Goal: Download file/media

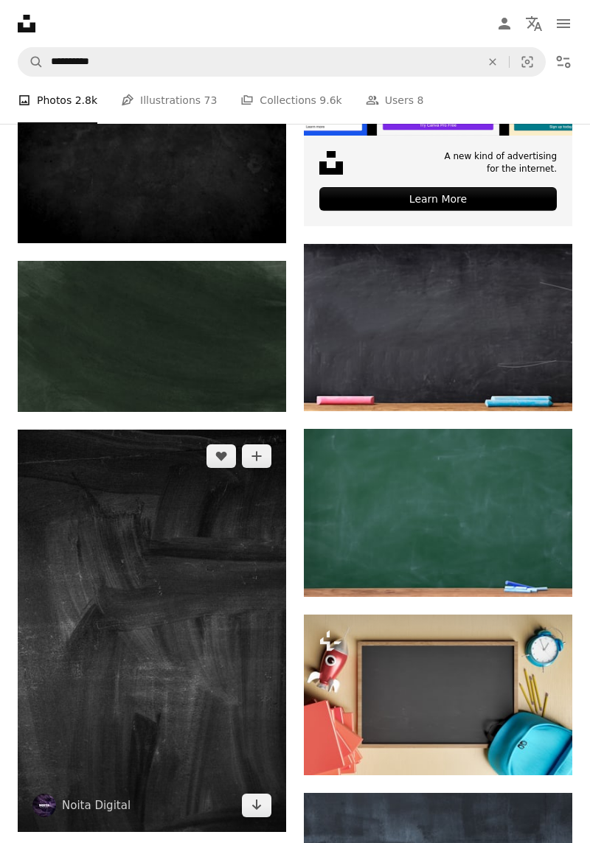
scroll to position [528, 0]
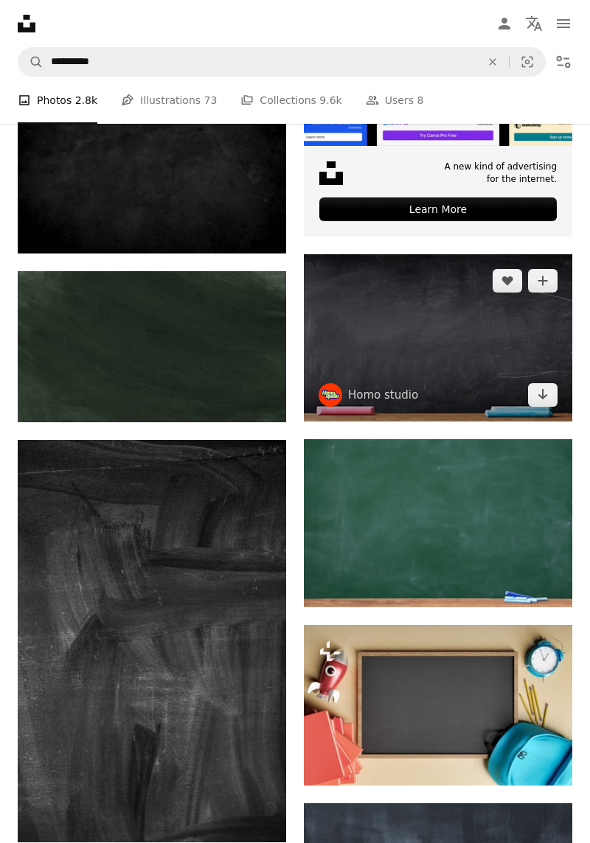
click at [547, 403] on icon "Arrow pointing down" at bounding box center [543, 394] width 12 height 18
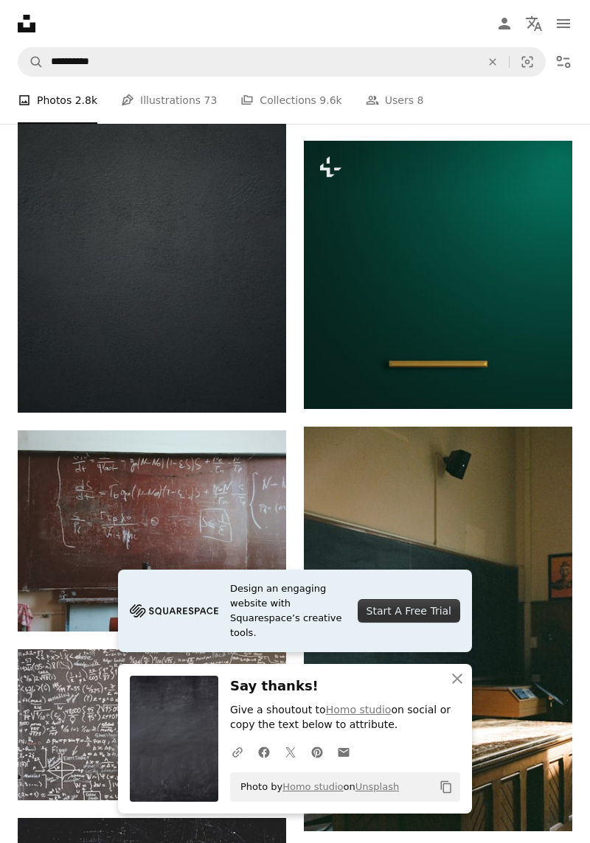
scroll to position [1378, 0]
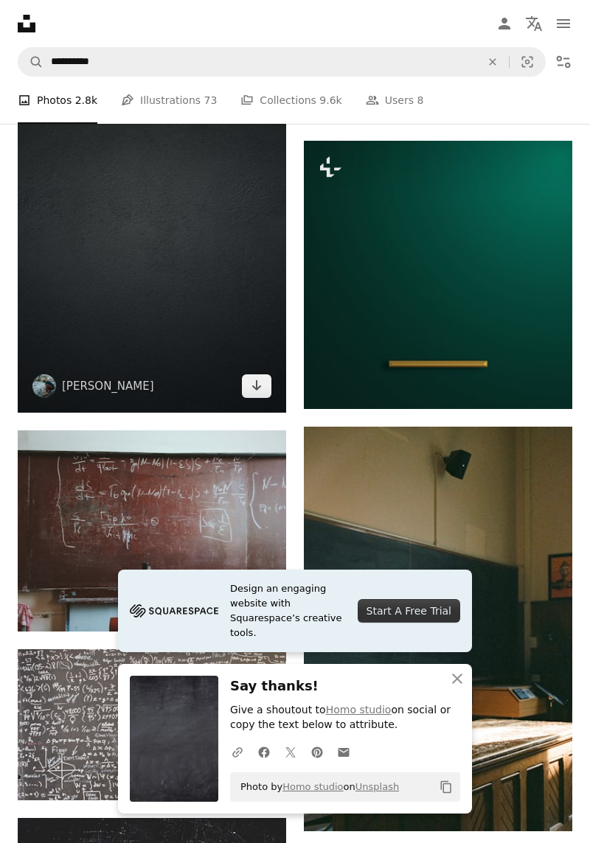
click at [66, 349] on img at bounding box center [152, 211] width 268 height 402
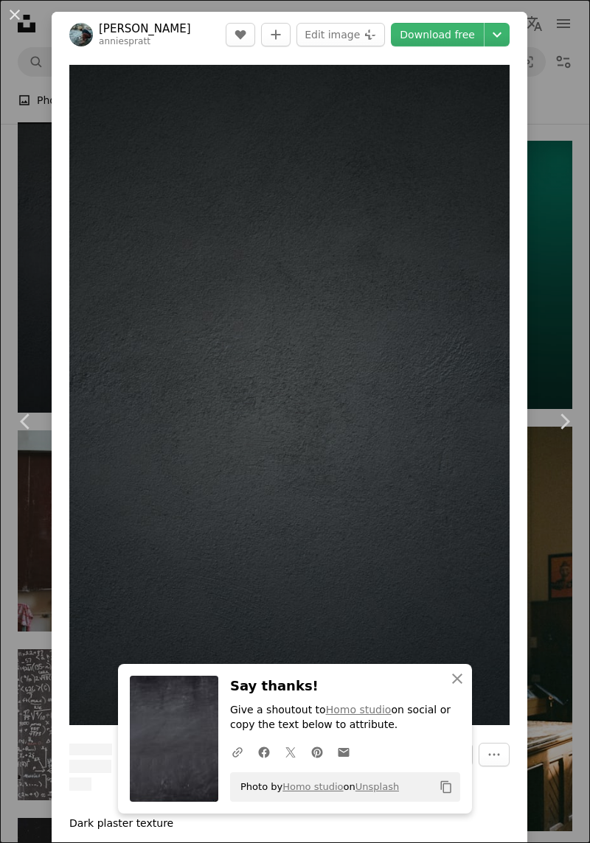
click at [263, 381] on img "Zoom in on this image" at bounding box center [289, 395] width 440 height 660
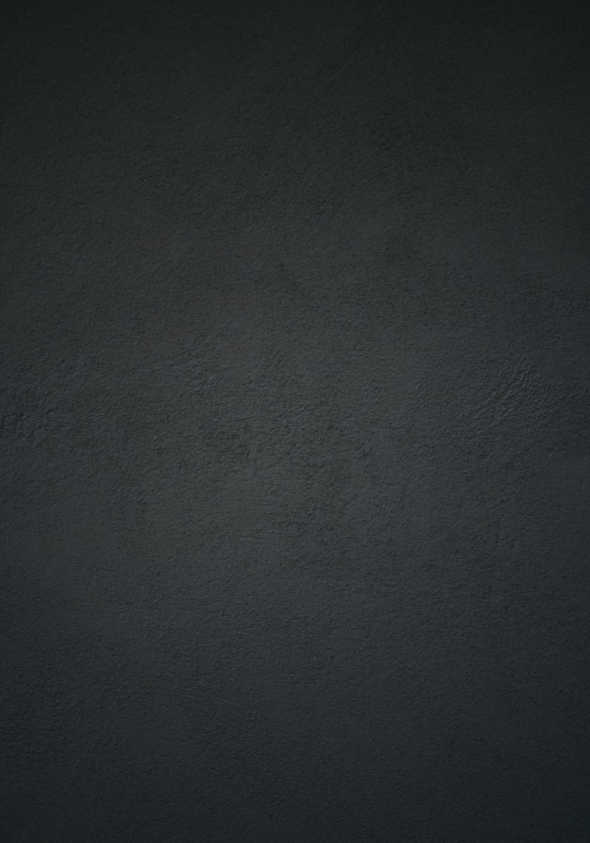
scroll to position [21, 0]
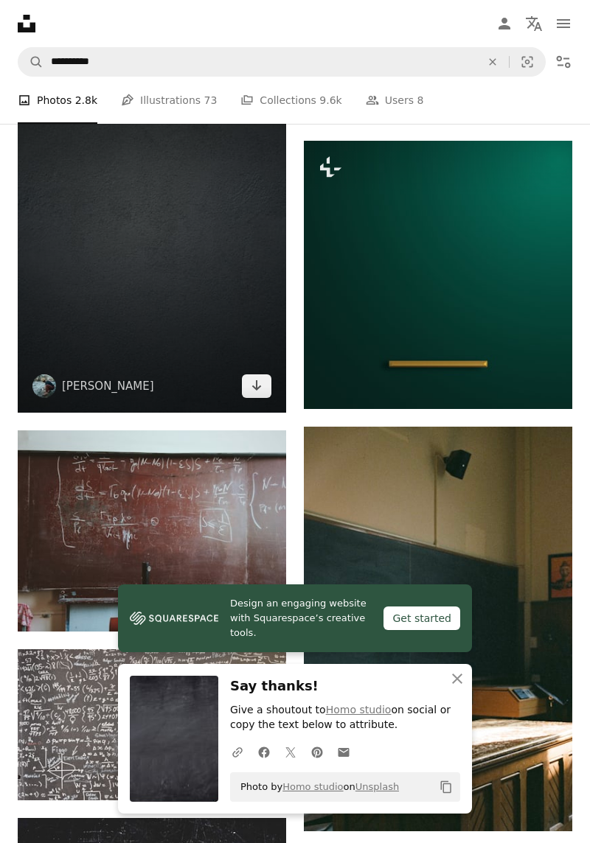
click at [84, 317] on img at bounding box center [152, 211] width 268 height 402
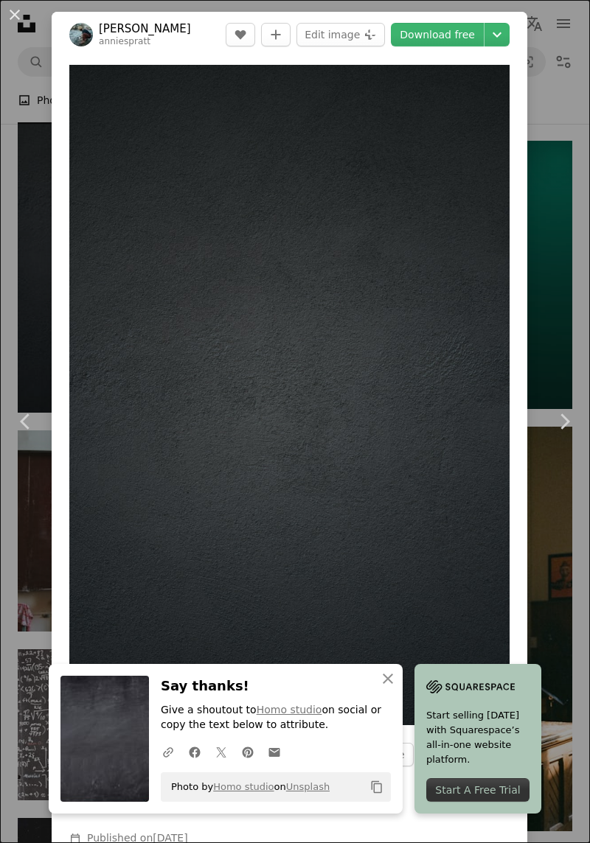
click at [267, 372] on img "Zoom in on this image" at bounding box center [289, 395] width 440 height 660
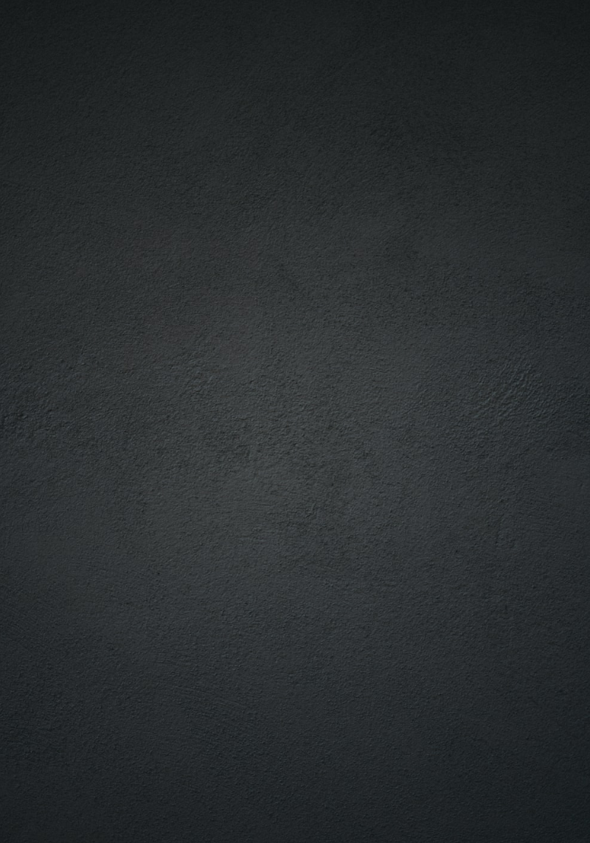
scroll to position [21, 0]
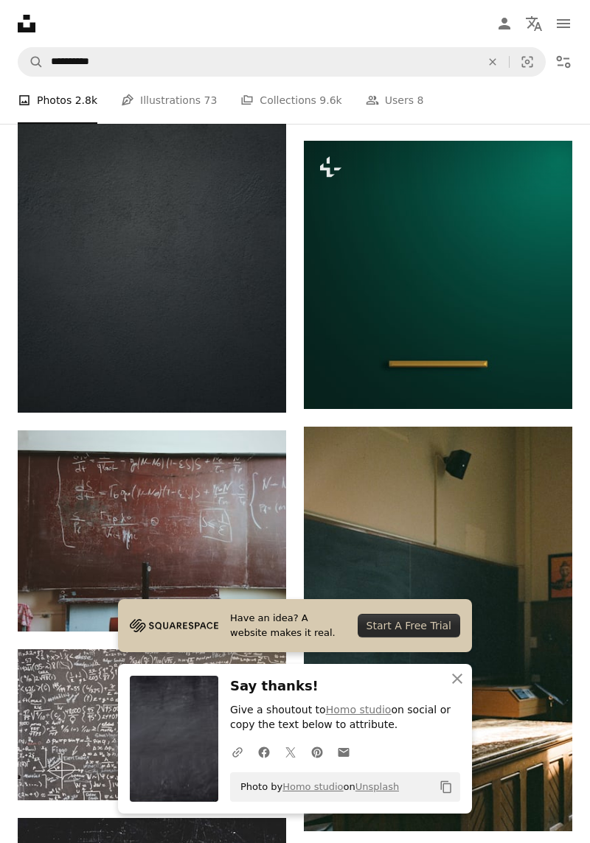
click at [199, 765] on img at bounding box center [174, 739] width 88 height 126
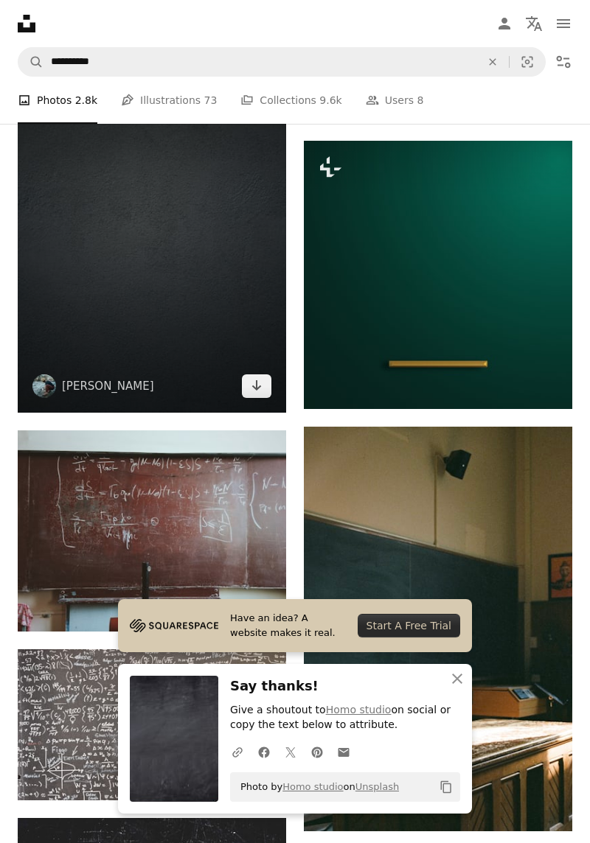
click at [138, 330] on img at bounding box center [152, 211] width 268 height 402
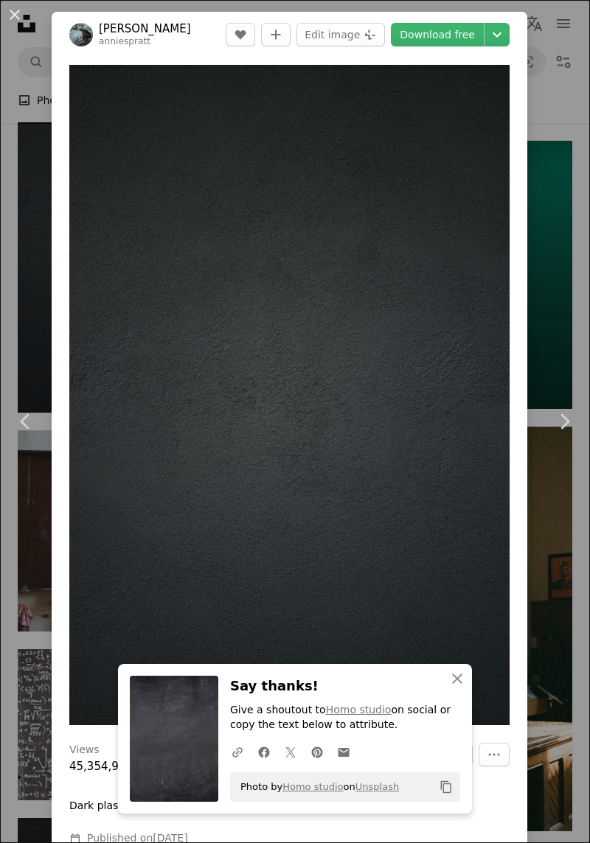
click at [262, 386] on img "Zoom in on this image" at bounding box center [289, 395] width 440 height 660
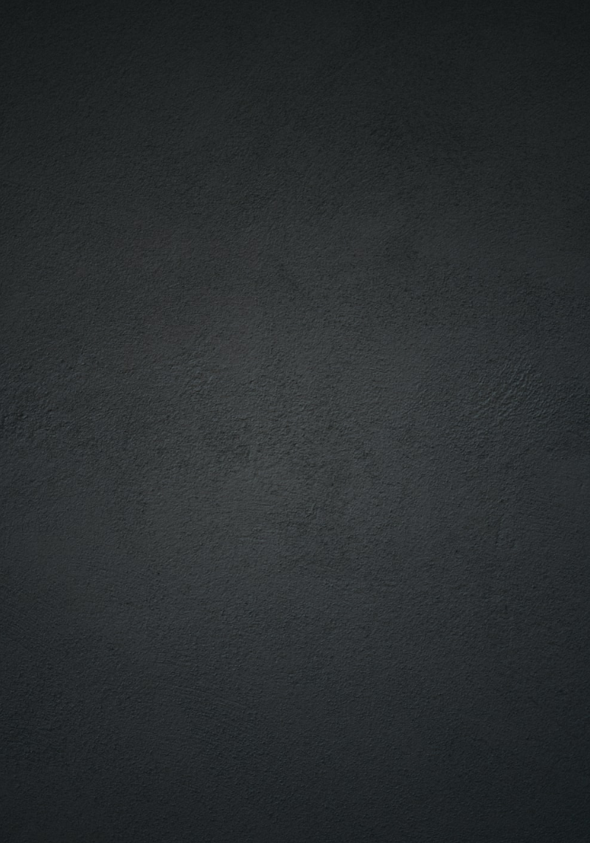
scroll to position [21, 0]
click at [119, 377] on img "Zoom out on this image" at bounding box center [294, 421] width 591 height 887
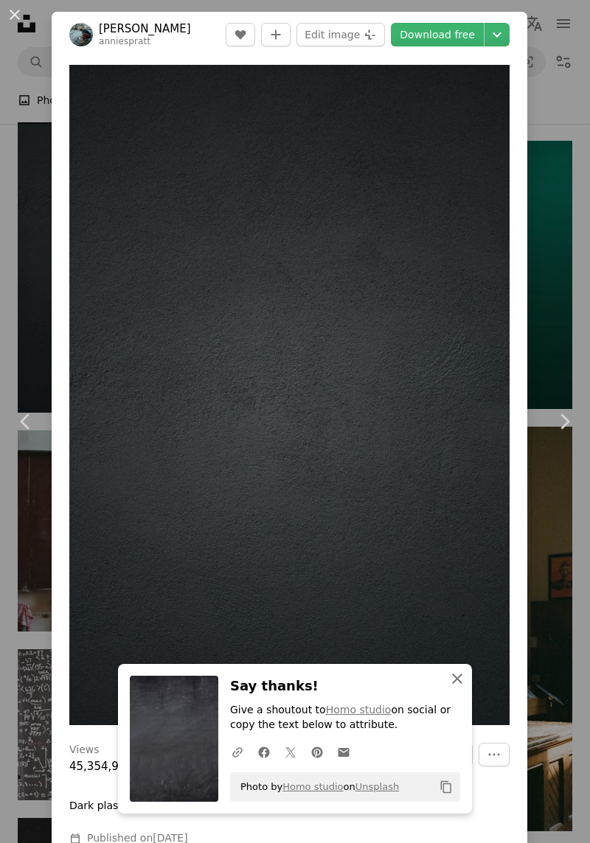
click at [460, 681] on icon "An X shape" at bounding box center [457, 679] width 18 height 18
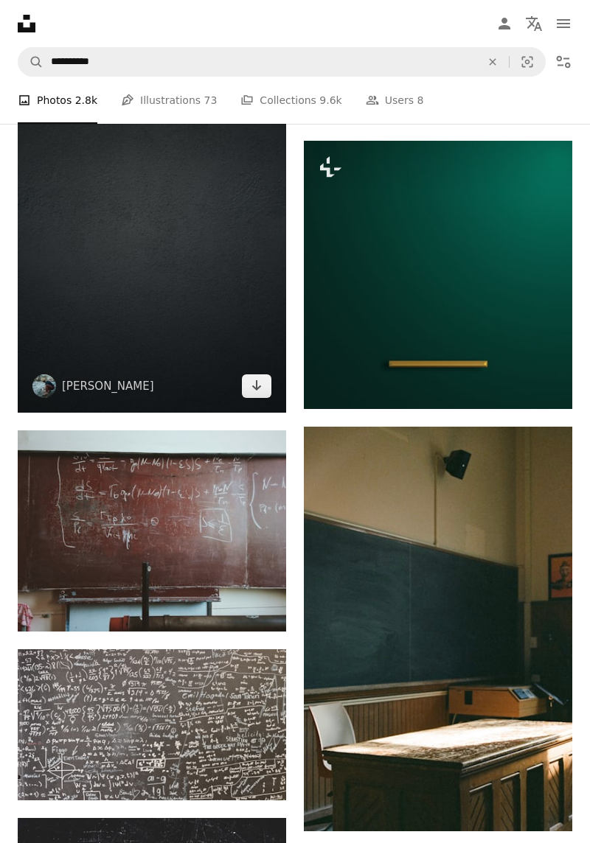
click at [153, 334] on img at bounding box center [152, 211] width 268 height 402
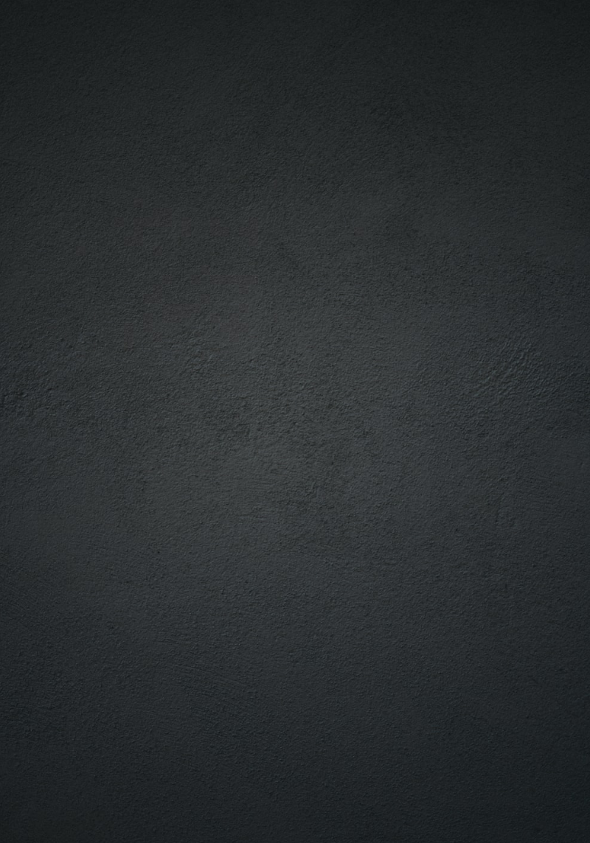
scroll to position [41, 0]
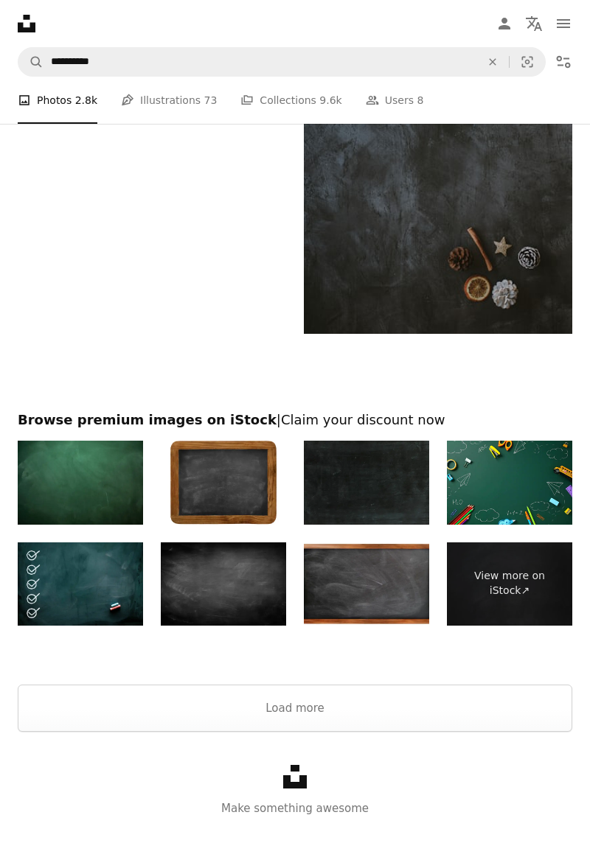
scroll to position [2854, 0]
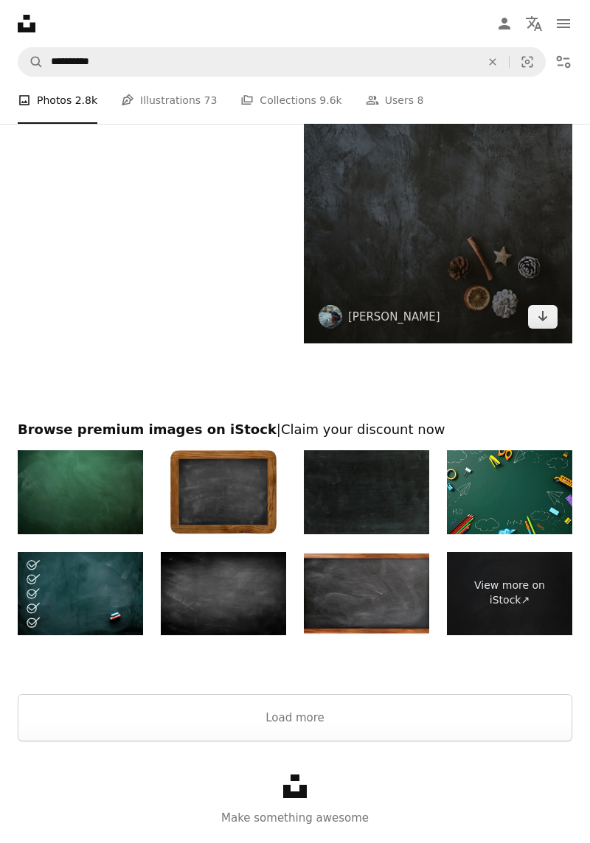
click at [528, 293] on img at bounding box center [438, 164] width 268 height 357
